Goal: Find contact information: Find contact information

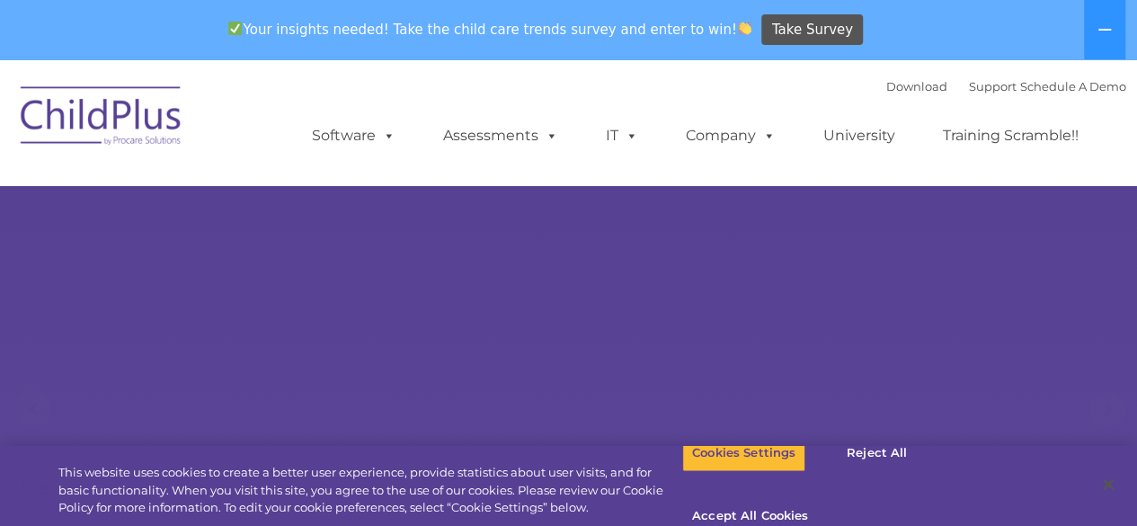
select select "MEDIUM"
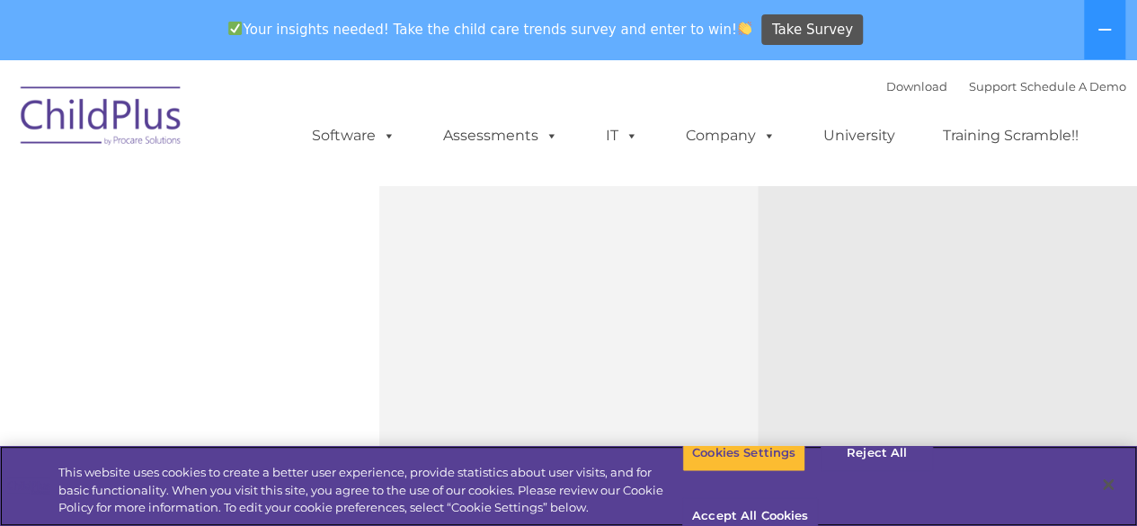
scroll to position [2206, 0]
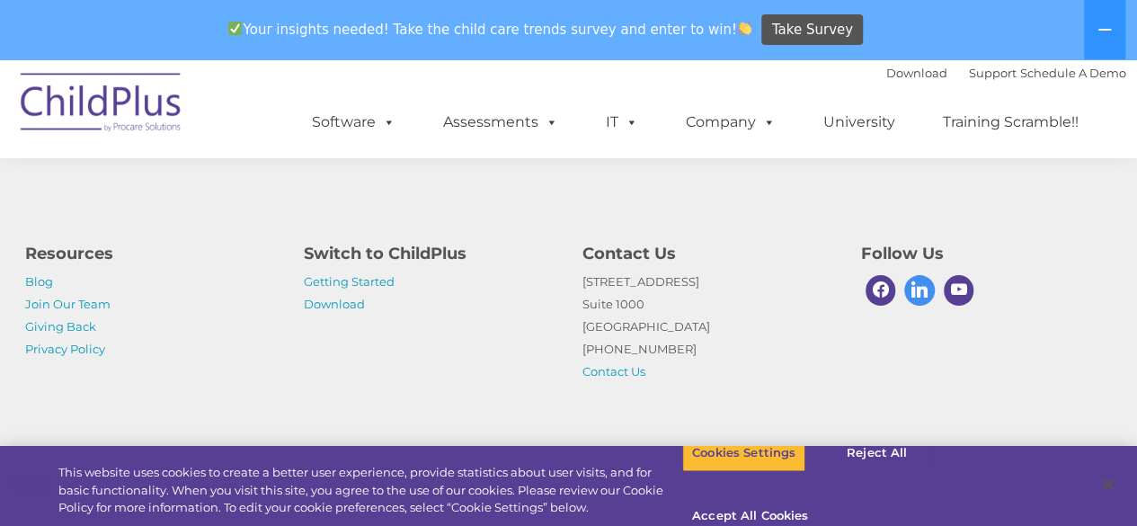
click at [912, 289] on span at bounding box center [919, 290] width 31 height 31
click at [627, 373] on link "Contact Us" at bounding box center [614, 371] width 63 height 14
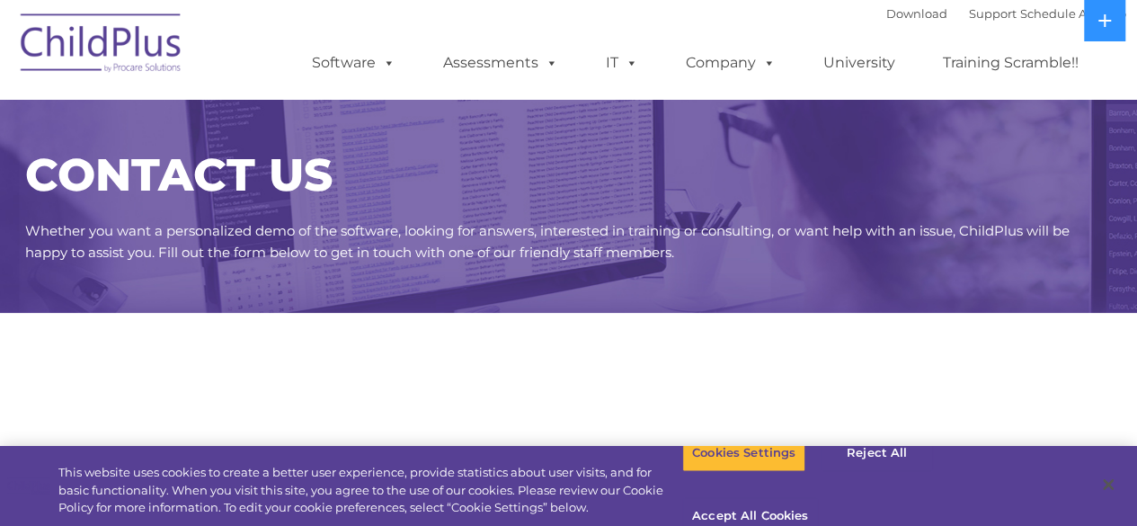
select select "MEDIUM"
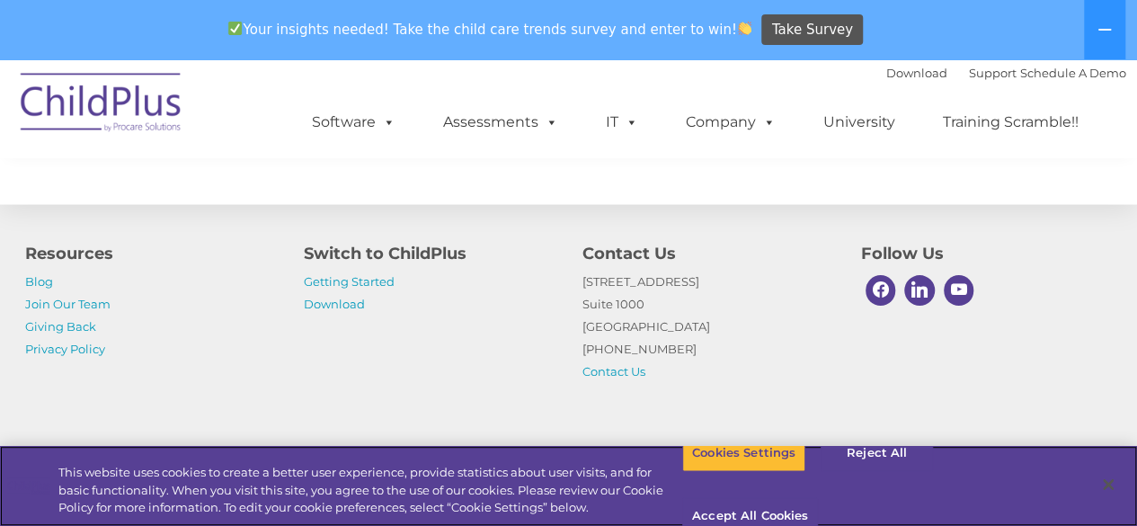
scroll to position [1074, 0]
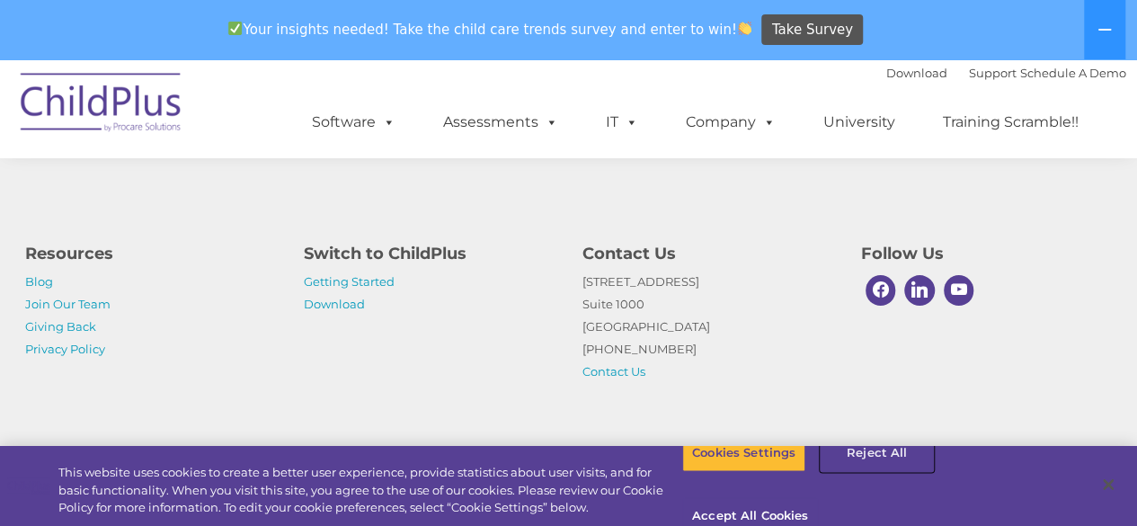
click at [872, 471] on button "Reject All" at bounding box center [877, 453] width 112 height 38
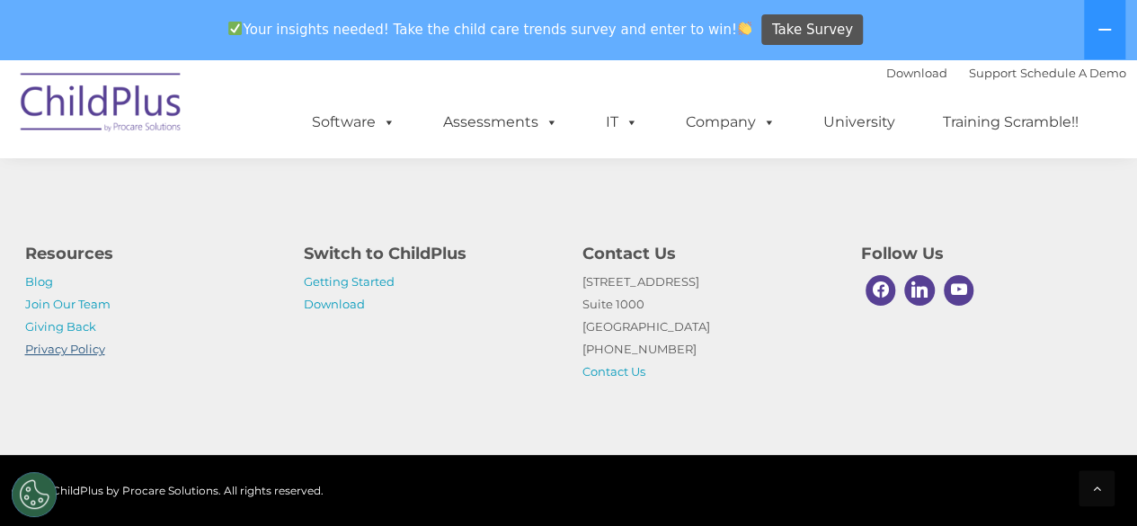
click at [73, 349] on link "Privacy Policy" at bounding box center [65, 349] width 80 height 14
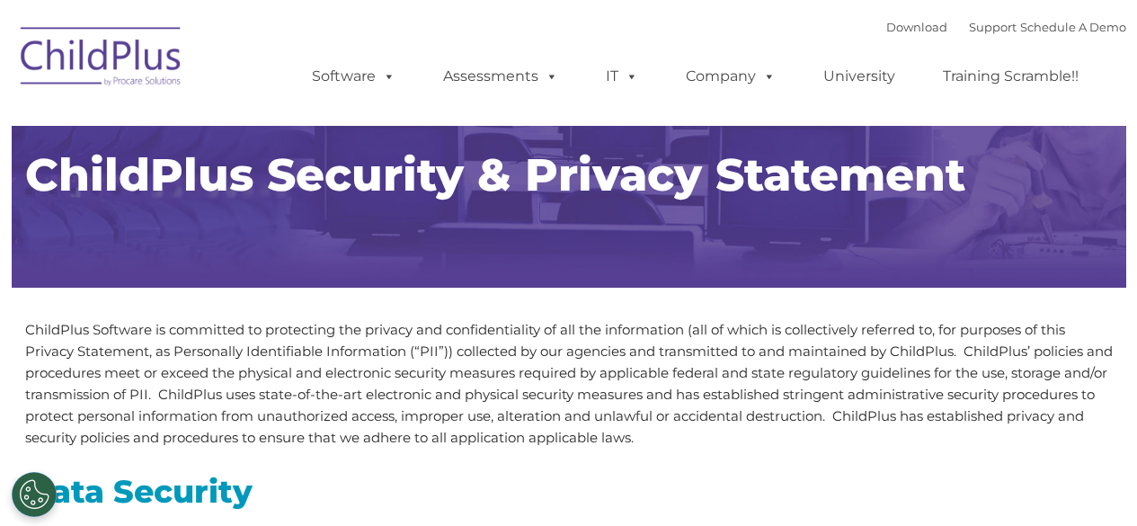
type input ""
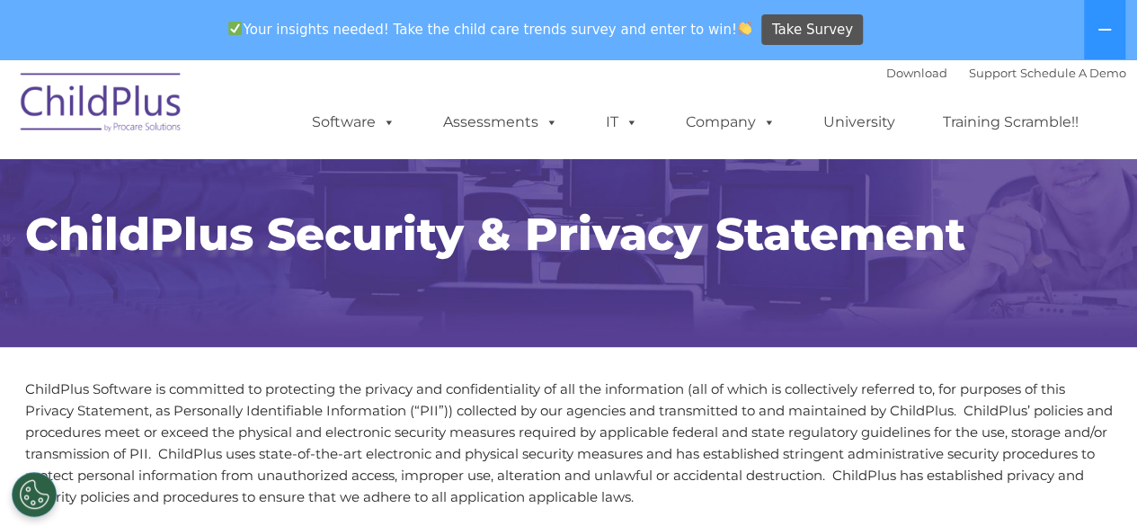
scroll to position [5291, 0]
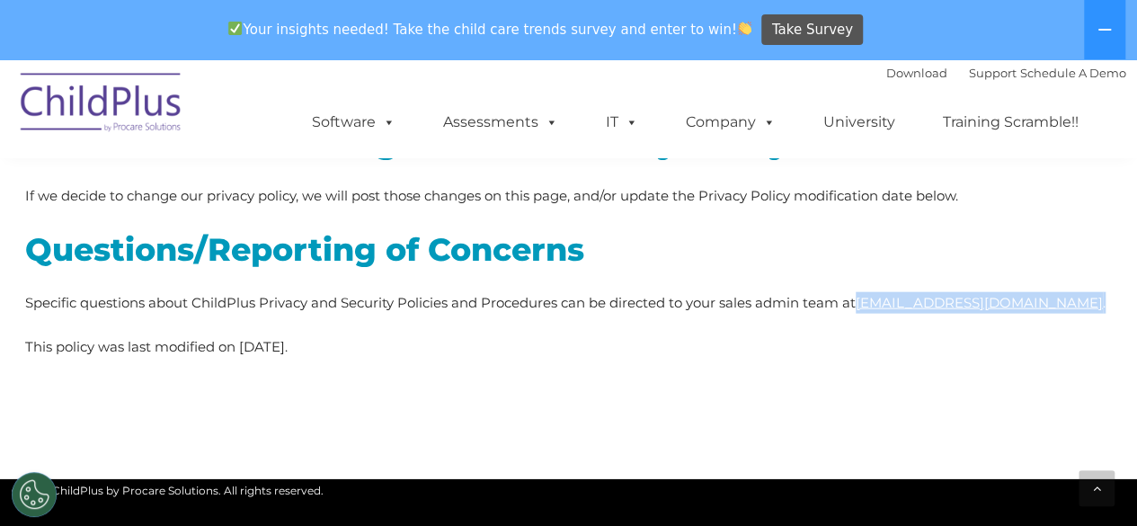
drag, startPoint x: 1055, startPoint y: 265, endPoint x: 867, endPoint y: 262, distance: 188.8
click at [867, 292] on p "Specific questions about ChildPlus Privacy and Security Policies and Procedures…" at bounding box center [569, 303] width 1088 height 22
